Goal: Task Accomplishment & Management: Use online tool/utility

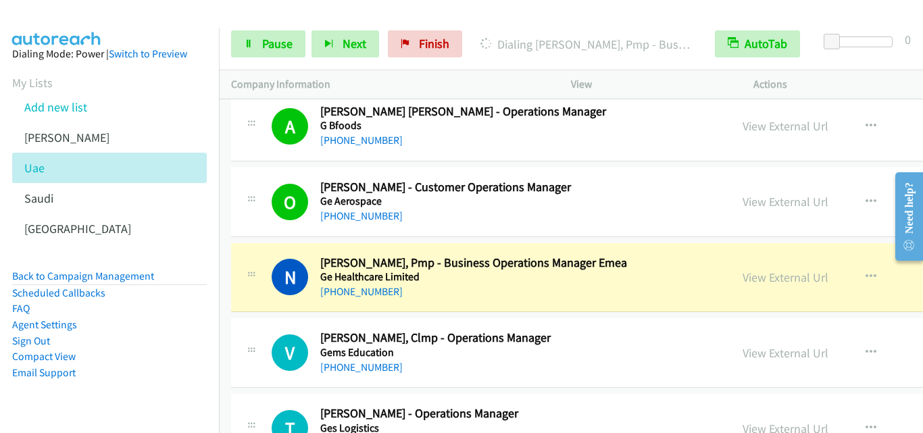
scroll to position [4731, 0]
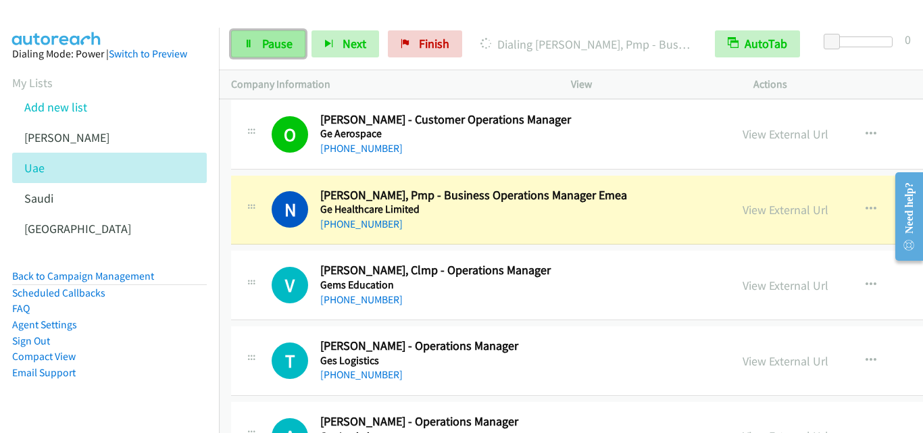
click at [244, 40] on icon at bounding box center [248, 44] width 9 height 9
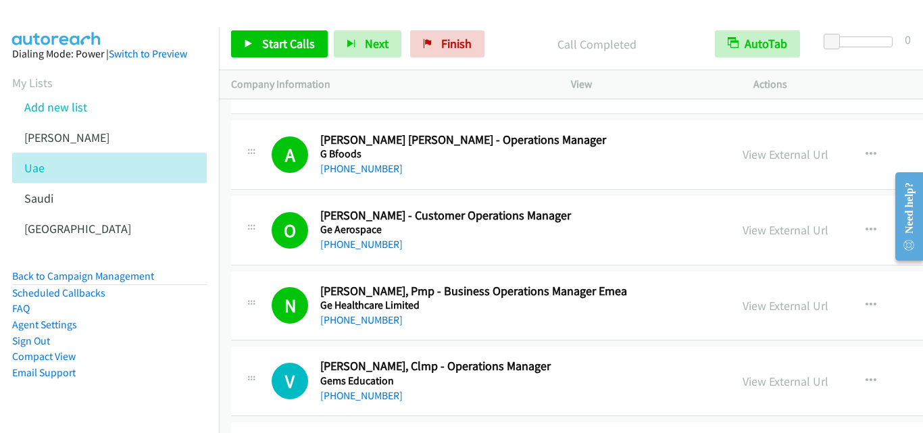
scroll to position [4664, 0]
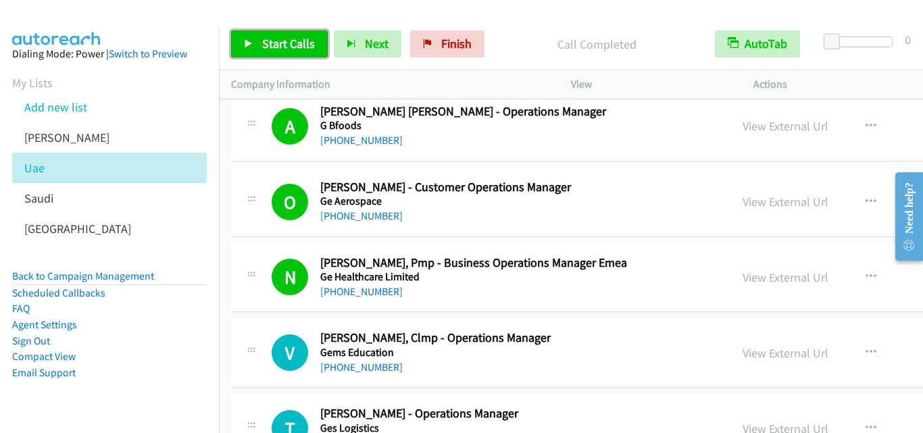
click at [248, 43] on icon at bounding box center [248, 44] width 9 height 9
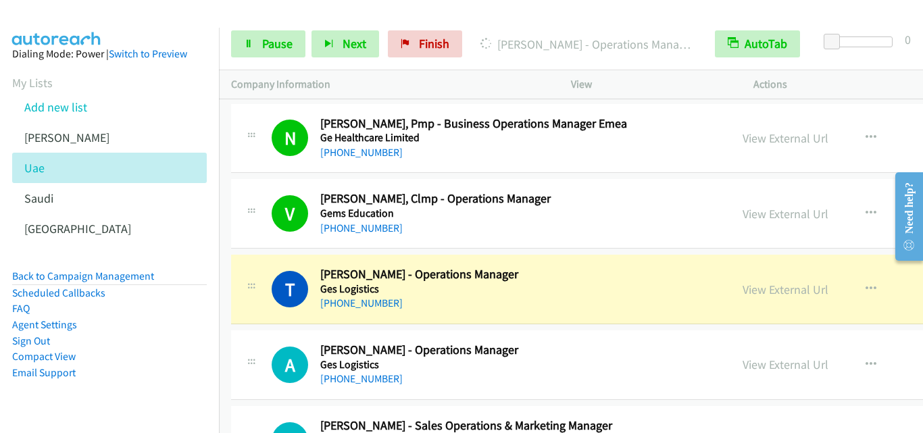
scroll to position [4731, 0]
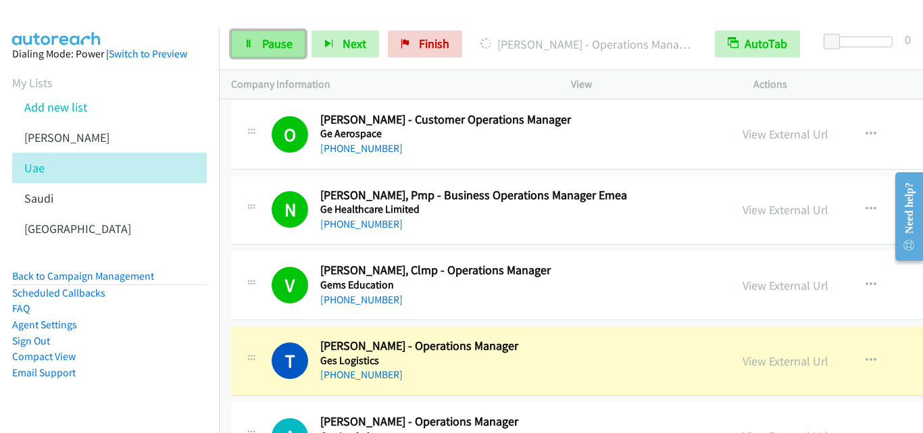
click at [247, 40] on icon at bounding box center [248, 44] width 9 height 9
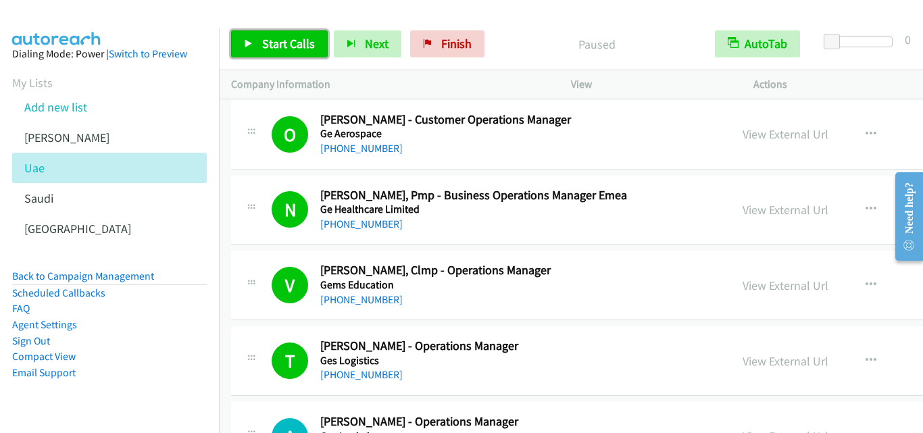
click at [249, 42] on icon at bounding box center [248, 44] width 9 height 9
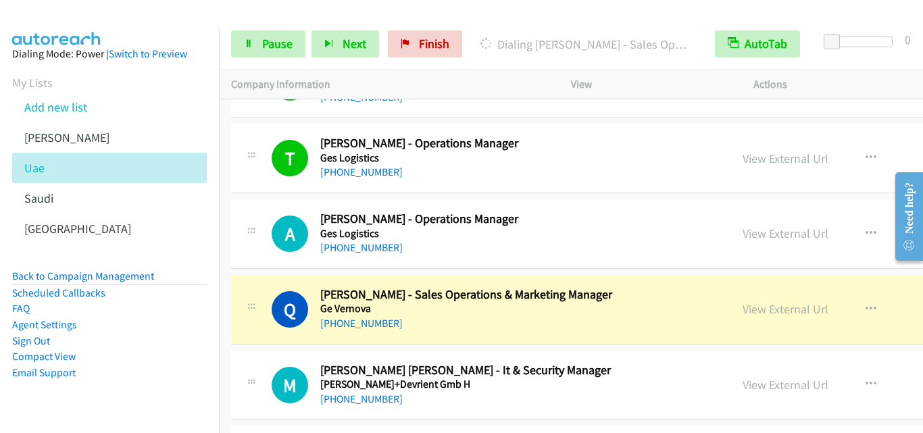
scroll to position [5001, 0]
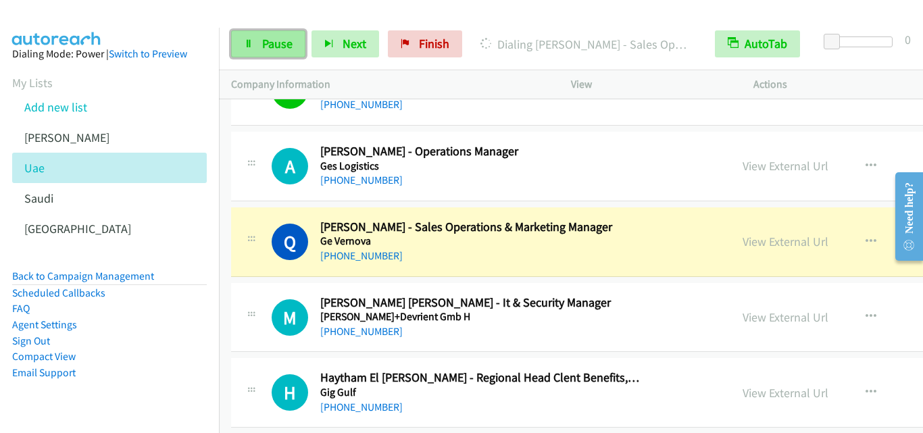
click at [249, 43] on icon at bounding box center [248, 44] width 9 height 9
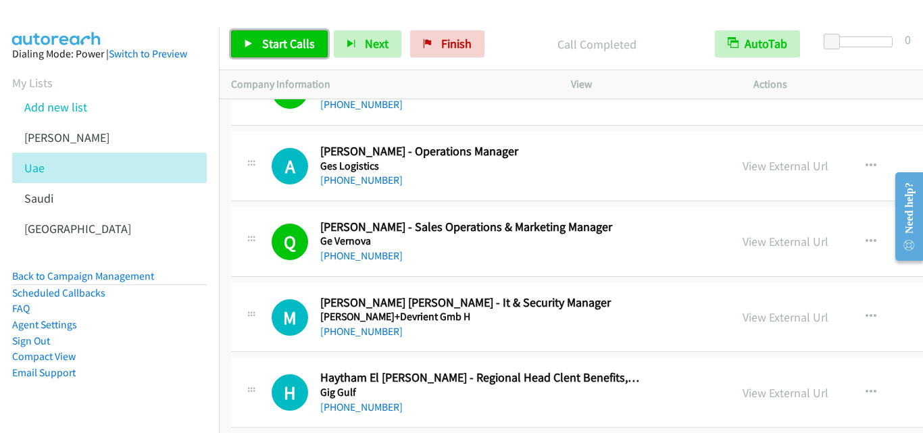
click at [248, 43] on icon at bounding box center [248, 44] width 9 height 9
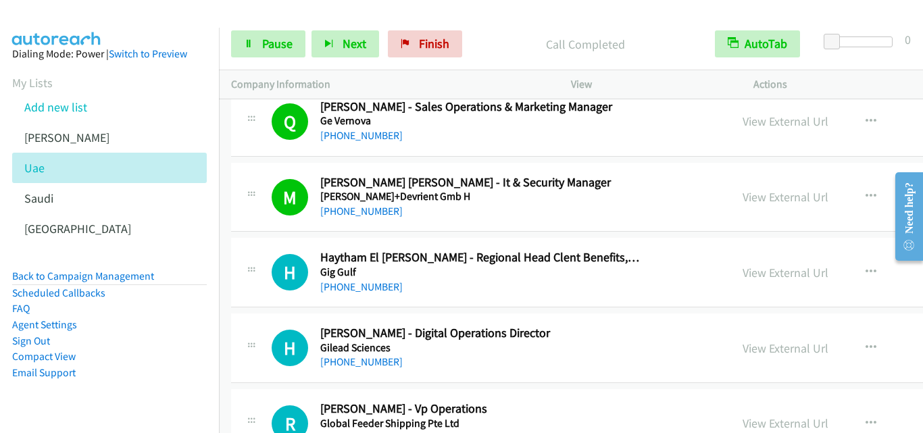
scroll to position [5137, 0]
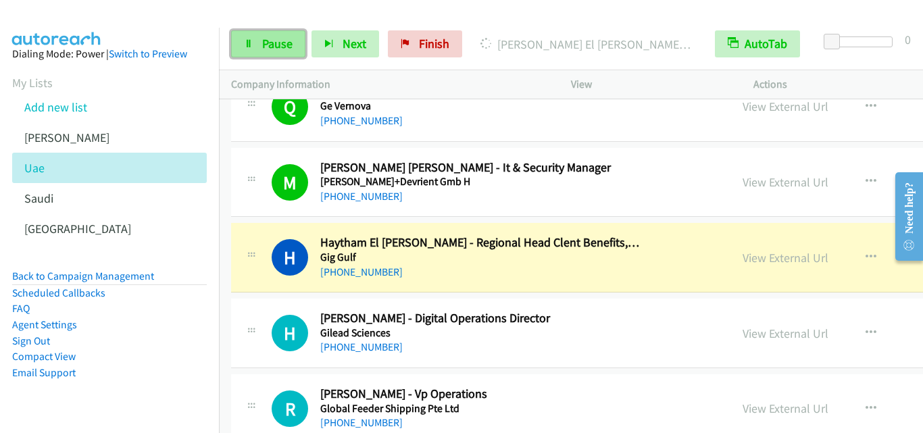
drag, startPoint x: 250, startPoint y: 48, endPoint x: 257, endPoint y: 49, distance: 6.9
click at [250, 48] on icon at bounding box center [248, 44] width 9 height 9
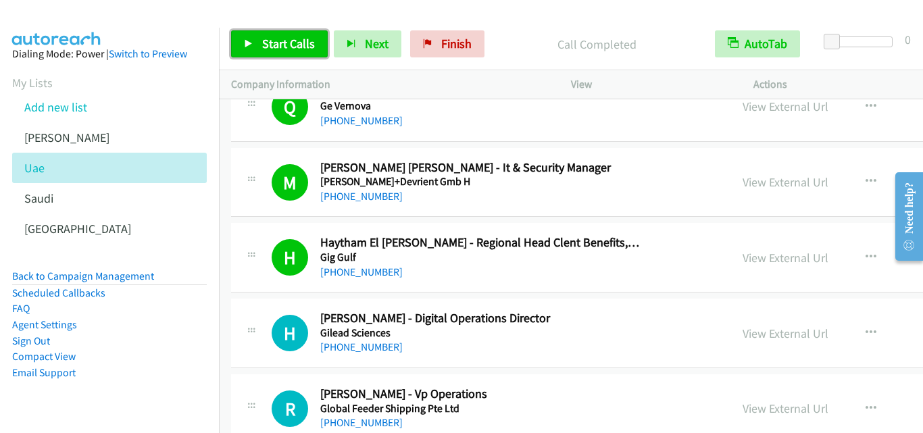
click at [245, 43] on icon at bounding box center [248, 44] width 9 height 9
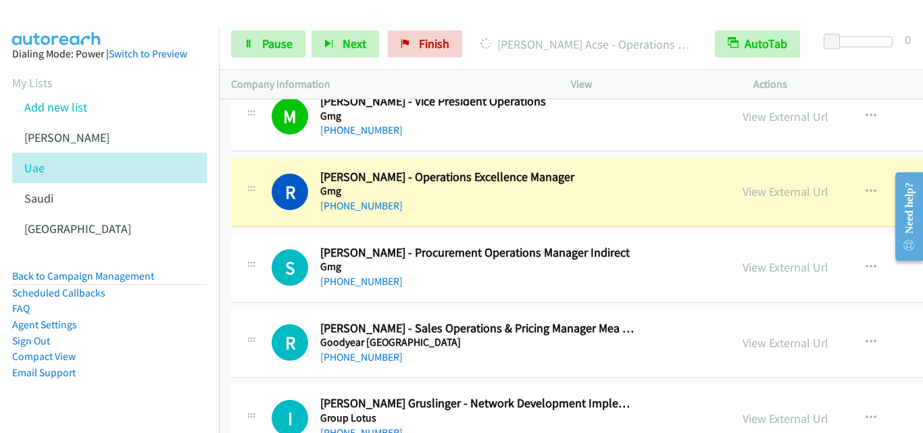
scroll to position [5812, 0]
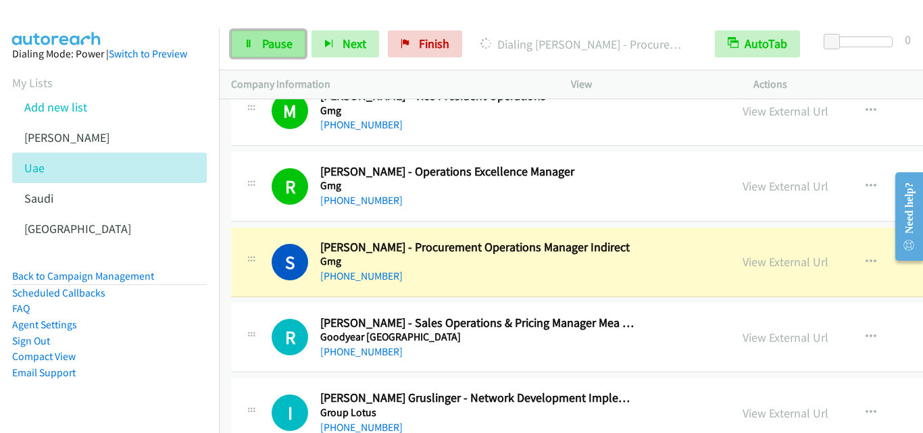
click at [251, 40] on icon at bounding box center [248, 44] width 9 height 9
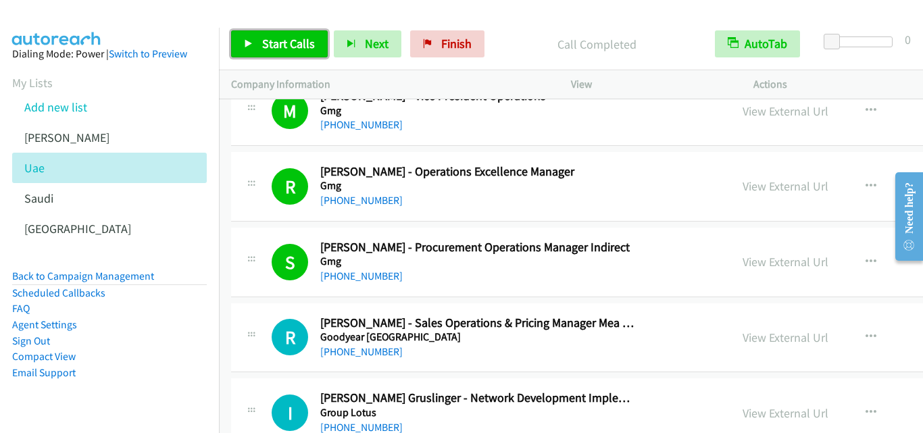
click at [244, 43] on icon at bounding box center [248, 44] width 9 height 9
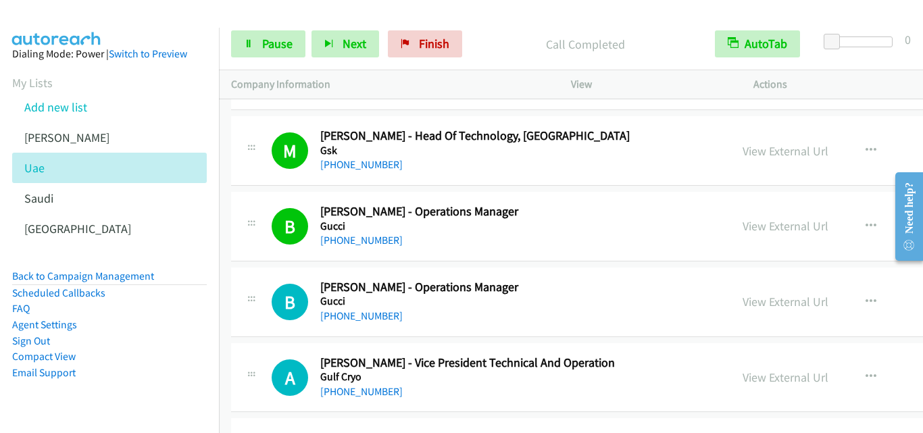
scroll to position [6218, 0]
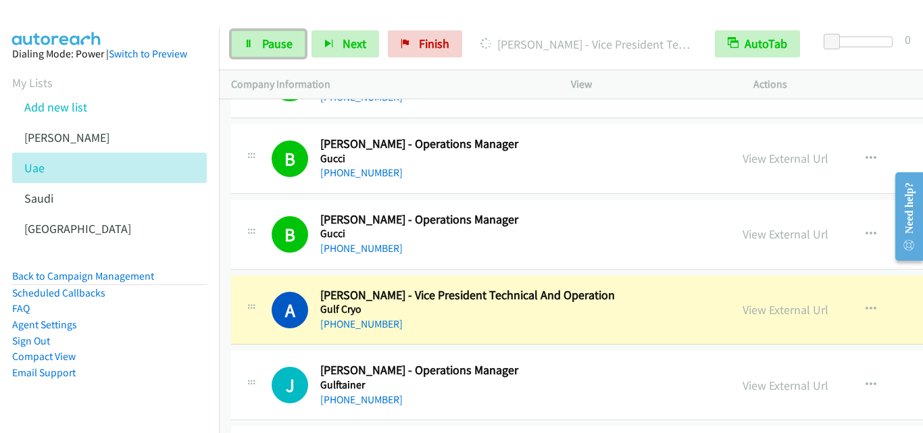
click at [245, 47] on icon at bounding box center [248, 44] width 9 height 9
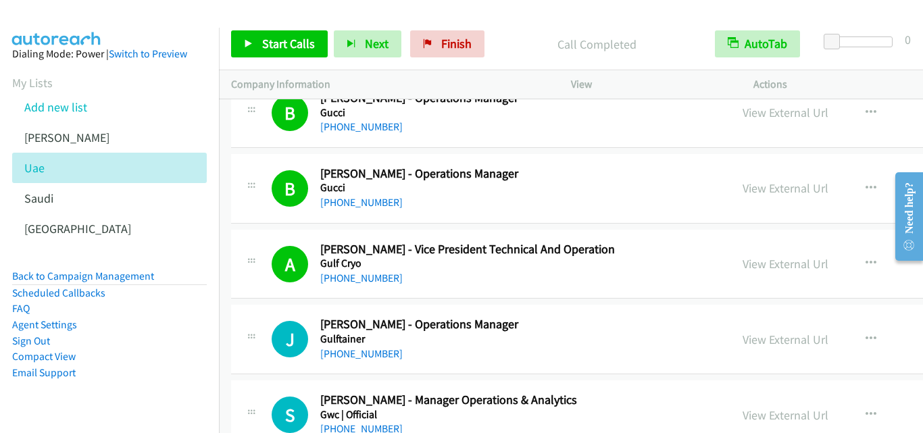
scroll to position [6286, 0]
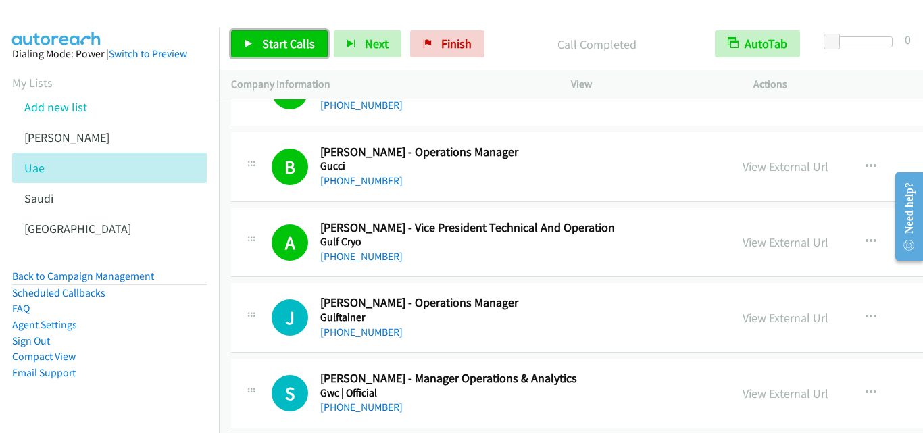
click at [249, 45] on icon at bounding box center [248, 44] width 9 height 9
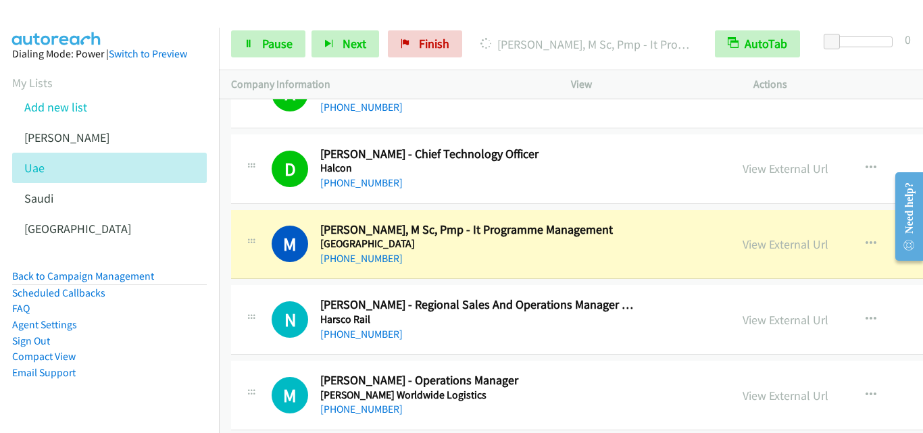
scroll to position [6759, 0]
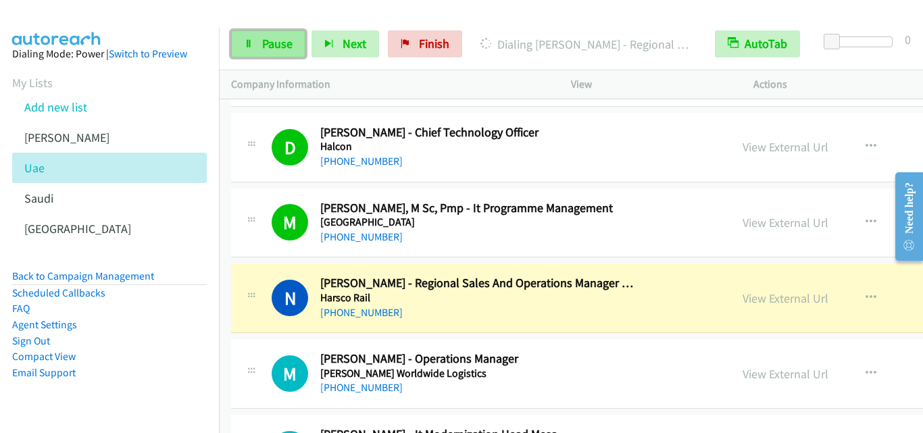
click at [240, 44] on link "Pause" at bounding box center [268, 43] width 74 height 27
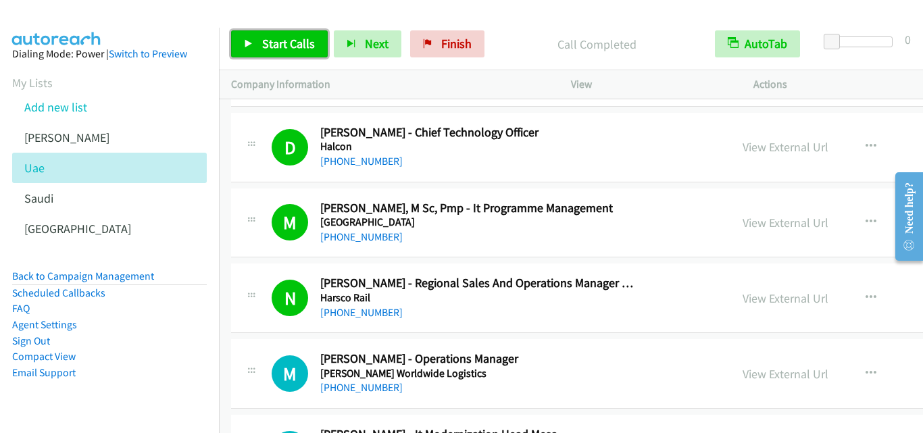
click at [248, 37] on link "Start Calls" at bounding box center [279, 43] width 97 height 27
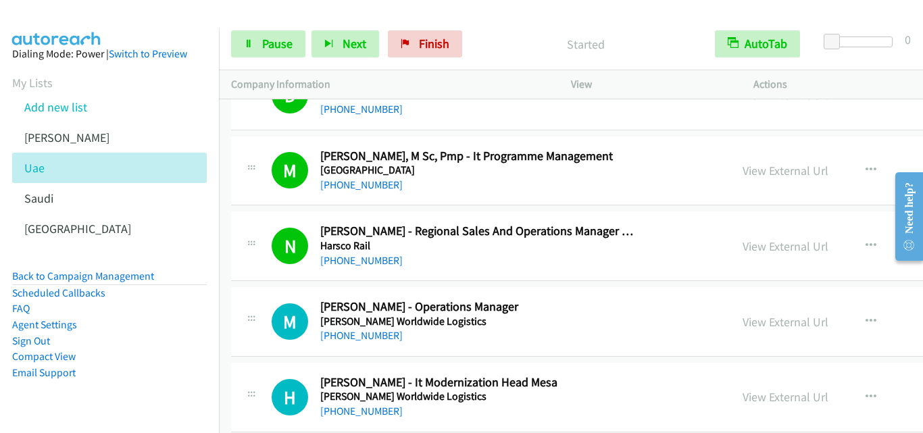
scroll to position [6826, 0]
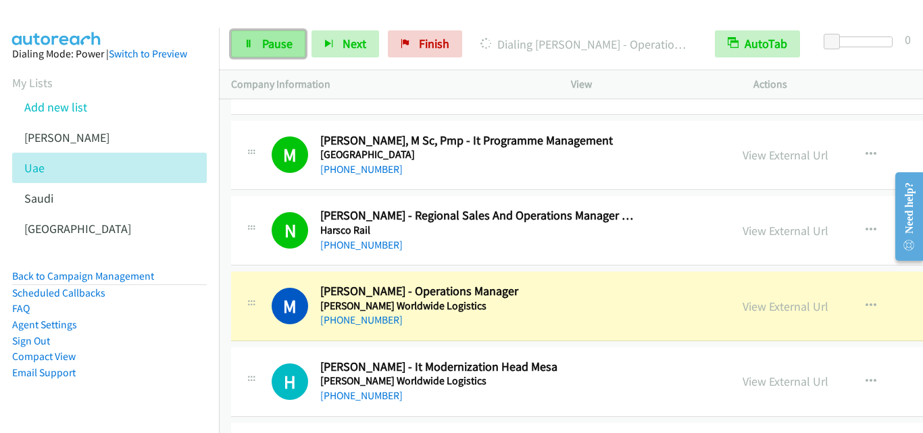
click at [251, 44] on icon at bounding box center [248, 44] width 9 height 9
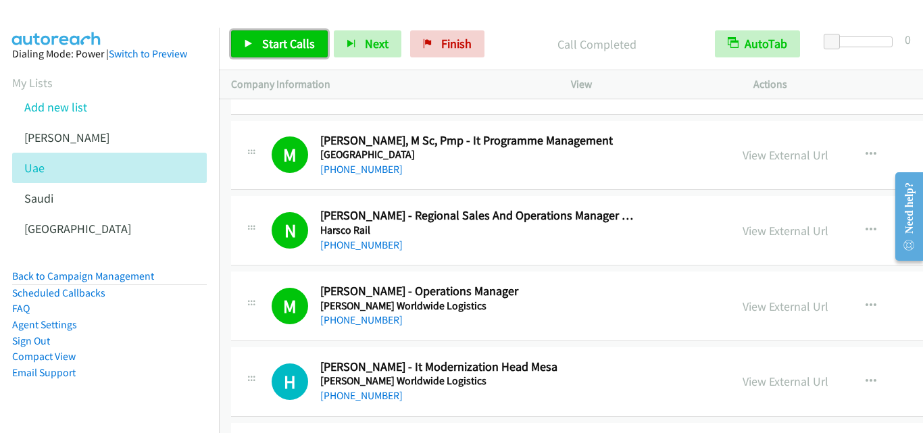
click at [252, 44] on icon at bounding box center [248, 44] width 9 height 9
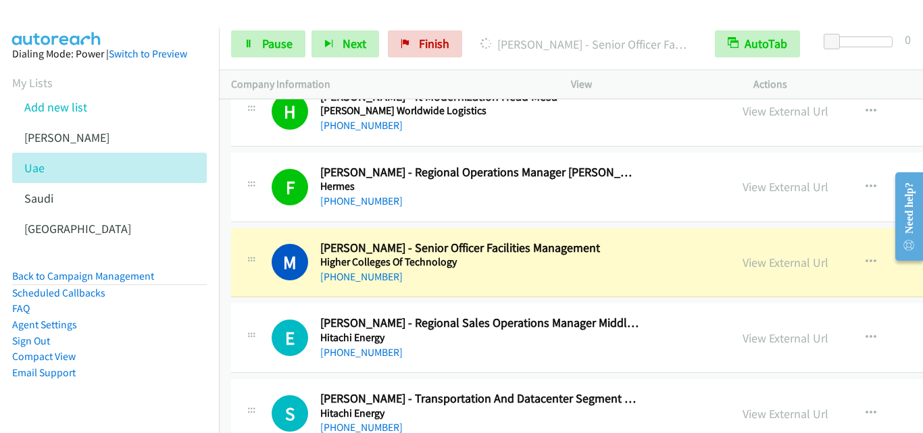
scroll to position [7164, 0]
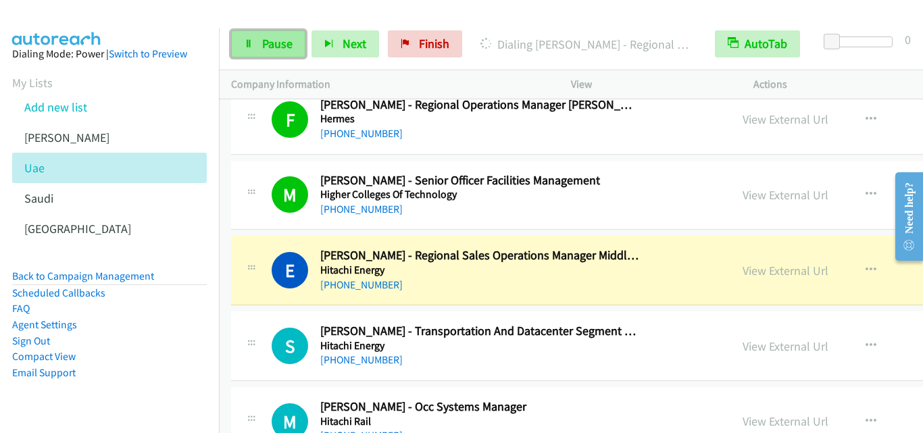
click at [245, 41] on icon at bounding box center [248, 44] width 9 height 9
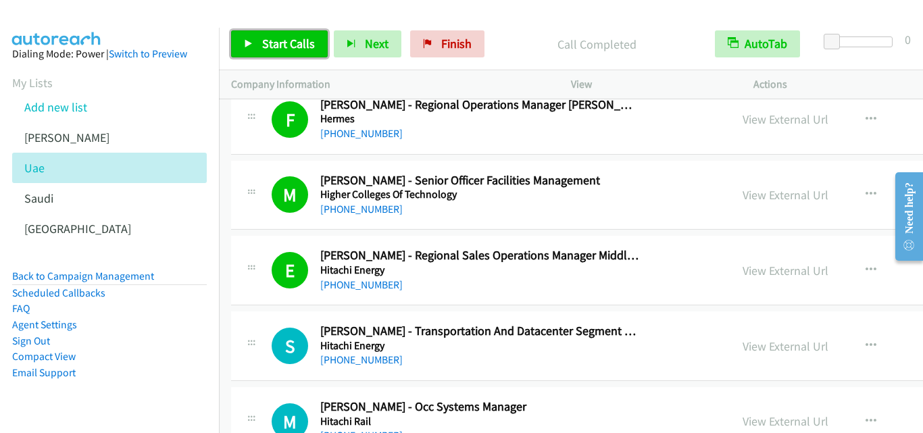
click at [246, 36] on link "Start Calls" at bounding box center [279, 43] width 97 height 27
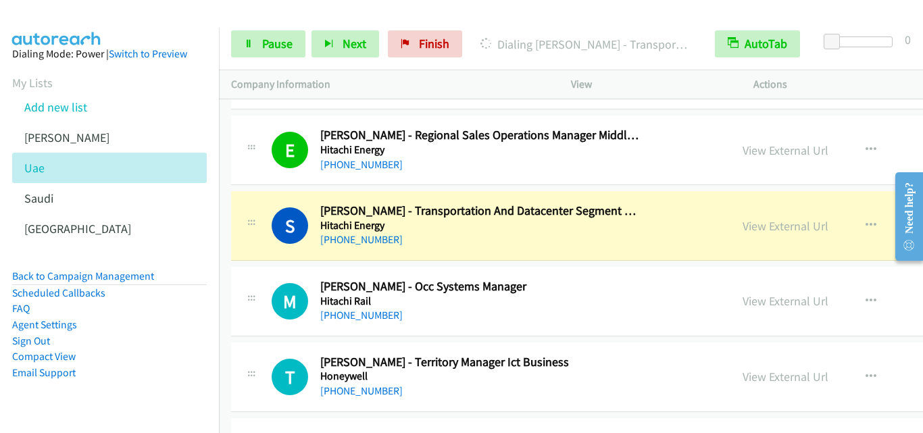
scroll to position [7299, 0]
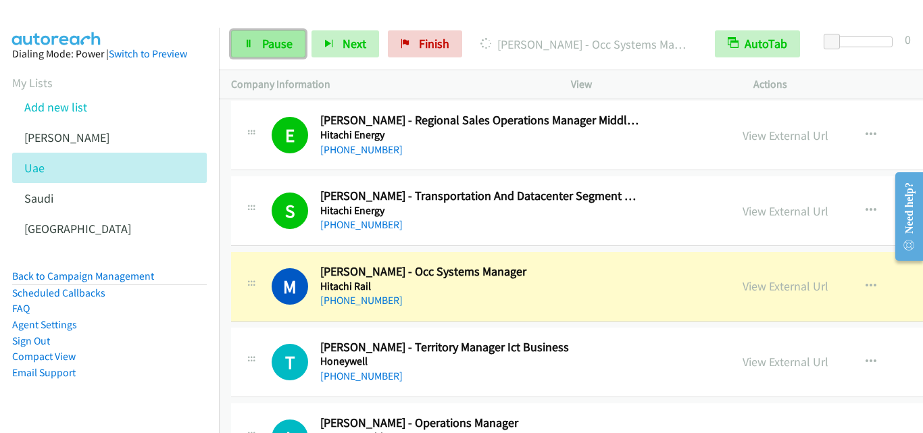
click at [239, 43] on link "Pause" at bounding box center [268, 43] width 74 height 27
